Goal: Information Seeking & Learning: Learn about a topic

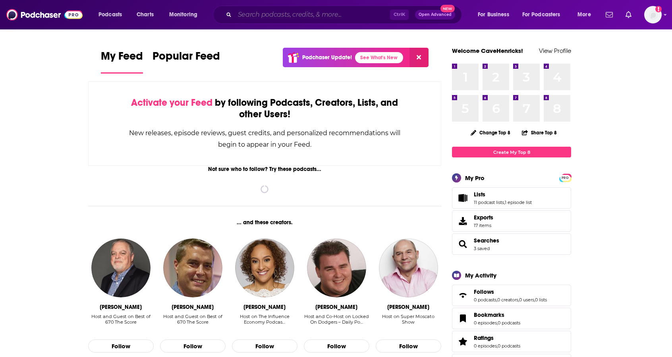
click at [244, 12] on input "Search podcasts, credits, & more..." at bounding box center [312, 14] width 155 height 13
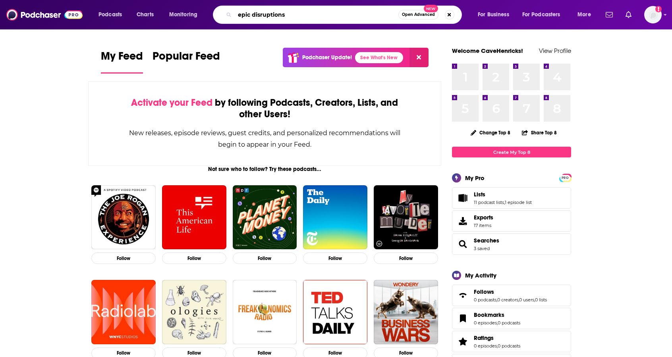
type input "epic disruptions"
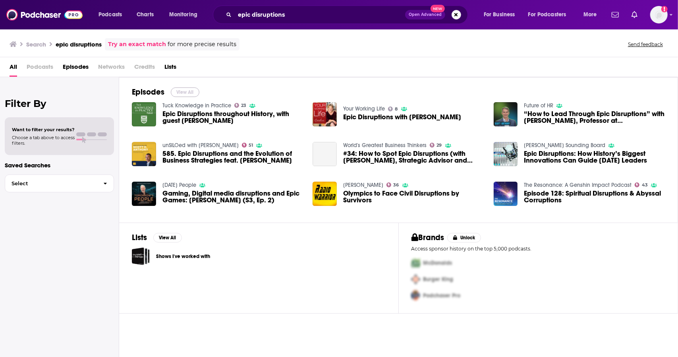
click at [186, 89] on button "View All" at bounding box center [185, 92] width 29 height 10
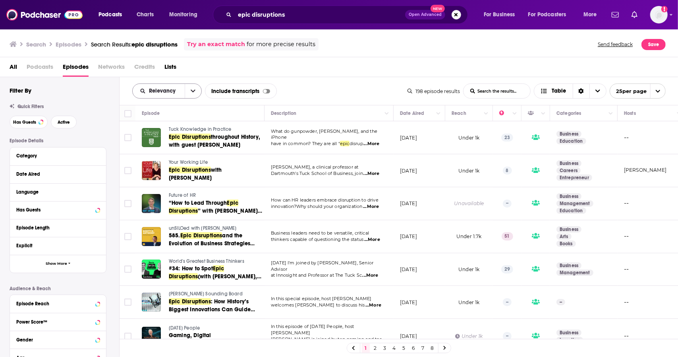
click at [164, 95] on div "Relevancy" at bounding box center [167, 90] width 70 height 15
click at [162, 91] on span "Relevancy" at bounding box center [163, 91] width 29 height 6
click at [172, 143] on span "New" at bounding box center [172, 145] width 47 height 4
